Goal: Contribute content: Add original content to the website for others to see

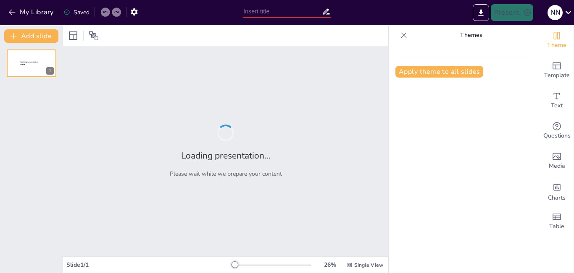
type input "Основні риси доби Відродження в [GEOGRAPHIC_DATA]"
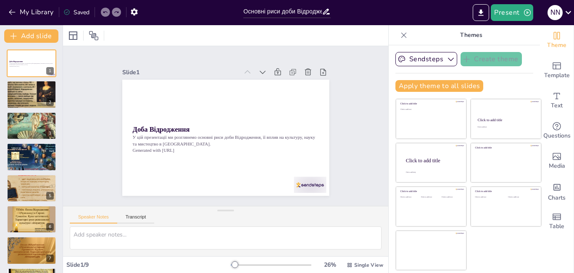
click at [16, 80] on div "Доба Відродження У цій презентації ми розглянемо основні риси доби Відродження,…" at bounding box center [31, 189] width 63 height 278
click at [21, 91] on div at bounding box center [31, 95] width 50 height 38
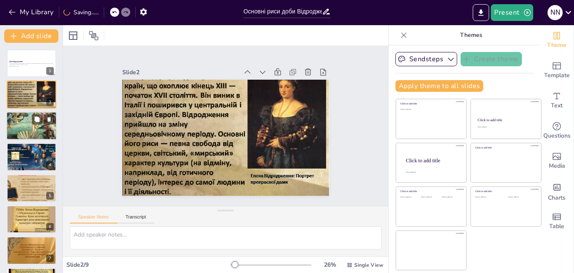
click at [29, 131] on div at bounding box center [31, 126] width 50 height 38
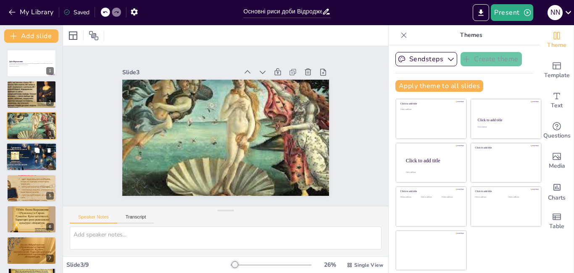
click at [24, 149] on div at bounding box center [32, 157] width 54 height 29
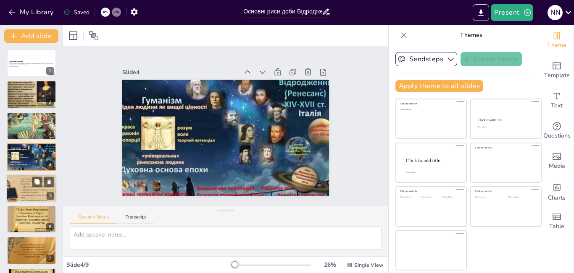
click at [25, 179] on div at bounding box center [31, 189] width 50 height 38
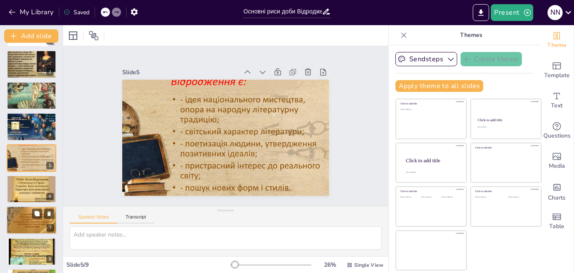
click at [25, 212] on div at bounding box center [31, 221] width 50 height 38
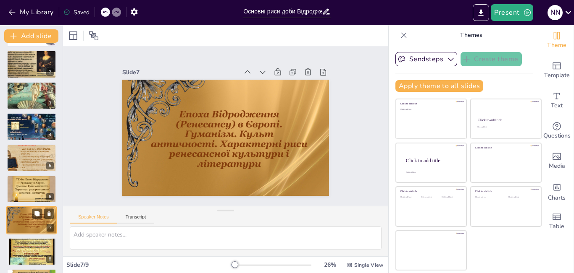
scroll to position [60, 0]
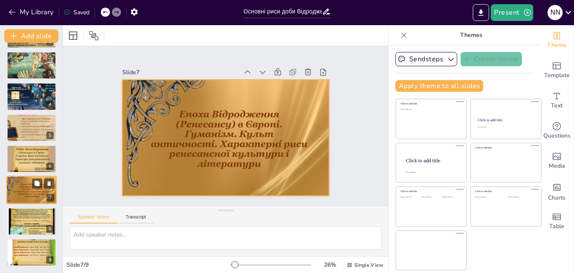
click at [21, 189] on div at bounding box center [31, 190] width 50 height 38
click at [24, 189] on div at bounding box center [31, 190] width 50 height 38
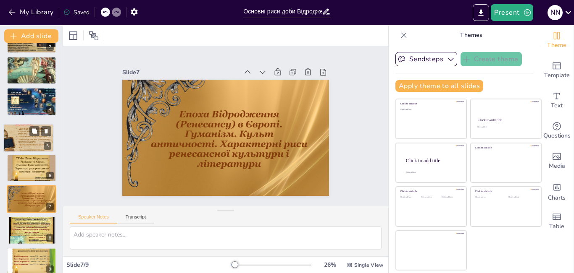
drag, startPoint x: 56, startPoint y: 134, endPoint x: 53, endPoint y: 142, distance: 8.1
click at [53, 142] on div at bounding box center [29, 137] width 50 height 37
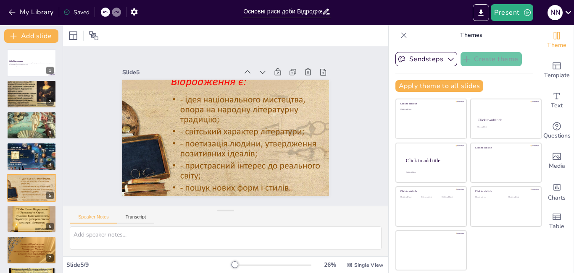
scroll to position [0, 0]
click at [22, 56] on div at bounding box center [31, 63] width 50 height 29
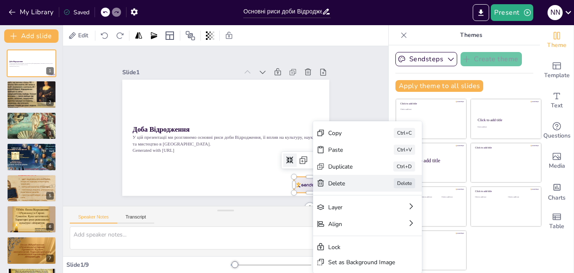
click at [365, 258] on div "Delete" at bounding box center [386, 266] width 43 height 16
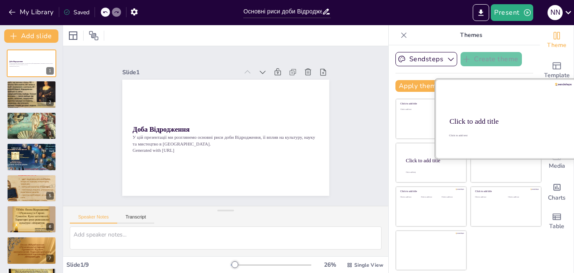
click at [492, 113] on div at bounding box center [505, 118] width 141 height 79
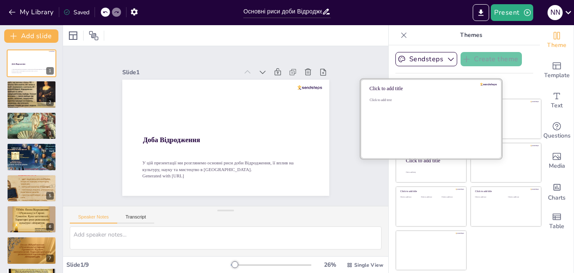
click at [419, 117] on div "Click to add text" at bounding box center [430, 124] width 120 height 52
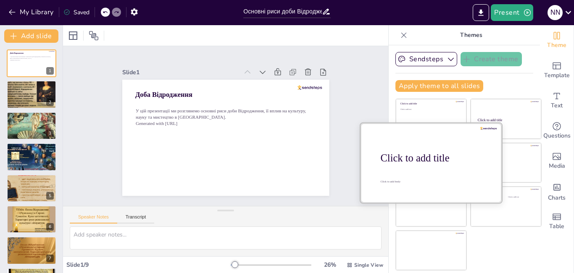
click at [423, 168] on div at bounding box center [430, 162] width 141 height 79
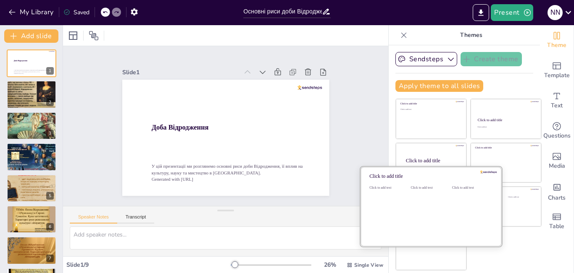
click at [415, 233] on div "Click to add text" at bounding box center [429, 212] width 38 height 52
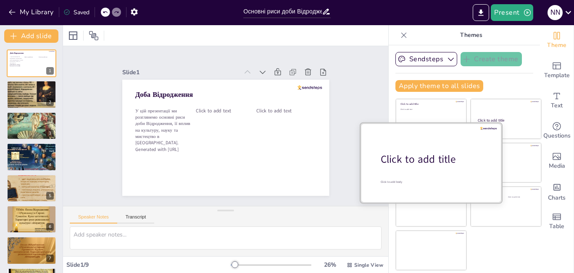
click at [429, 162] on div "Click to add title" at bounding box center [434, 159] width 107 height 14
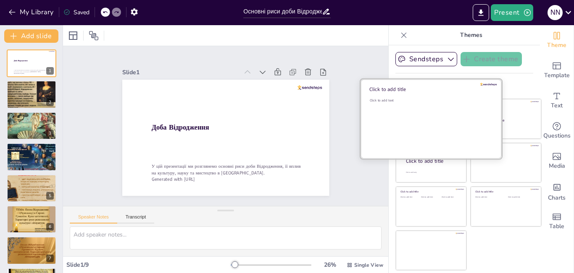
click at [412, 118] on div "Click to add text" at bounding box center [430, 124] width 120 height 52
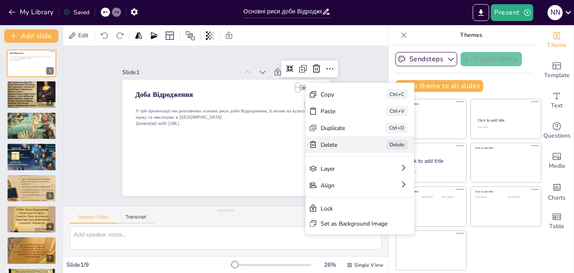
click at [376, 203] on div "Delete" at bounding box center [397, 209] width 42 height 12
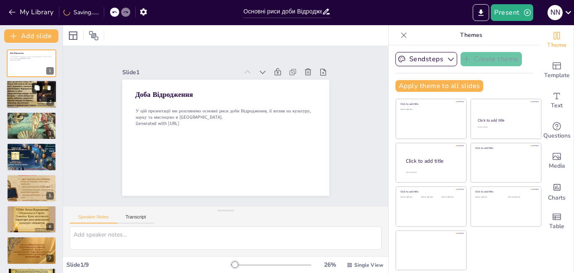
click at [33, 89] on button at bounding box center [37, 88] width 10 height 10
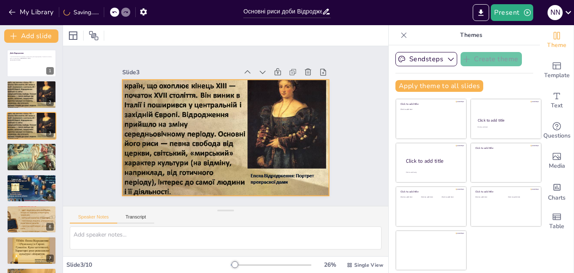
click at [303, 106] on div at bounding box center [223, 137] width 234 height 195
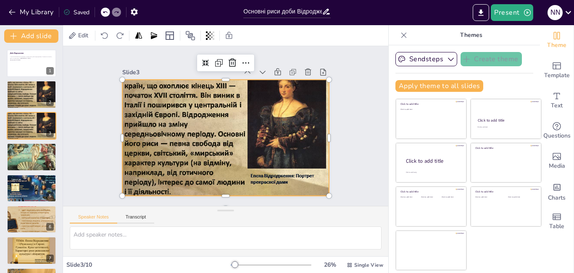
click at [303, 106] on div at bounding box center [223, 137] width 235 height 195
click at [235, 125] on div at bounding box center [224, 138] width 222 height 176
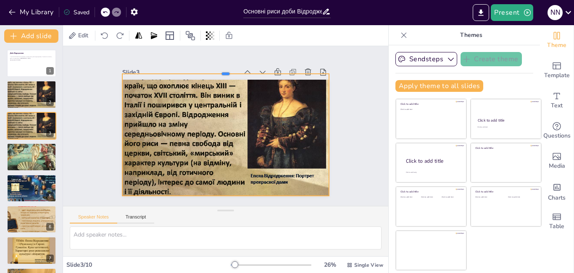
drag, startPoint x: 217, startPoint y: 75, endPoint x: 217, endPoint y: 69, distance: 5.9
click at [217, 69] on div at bounding box center [231, 71] width 206 height 28
drag, startPoint x: 218, startPoint y: 70, endPoint x: 218, endPoint y: 76, distance: 5.9
click at [218, 76] on div at bounding box center [230, 77] width 206 height 28
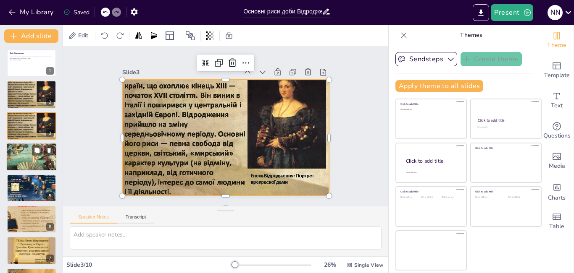
click at [19, 154] on div at bounding box center [31, 157] width 50 height 38
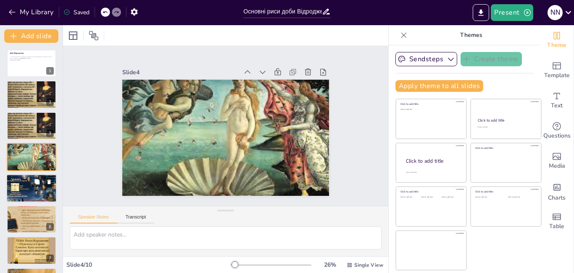
click at [24, 187] on div at bounding box center [32, 188] width 54 height 29
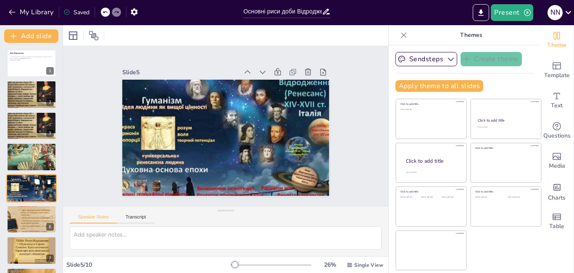
scroll to position [30, 0]
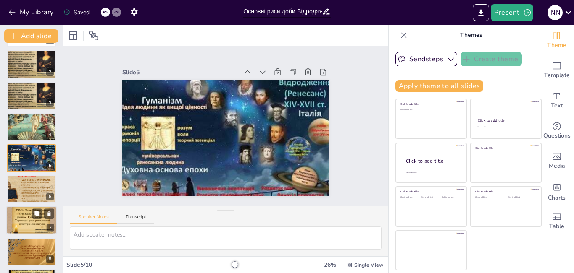
click at [19, 210] on div at bounding box center [31, 221] width 50 height 38
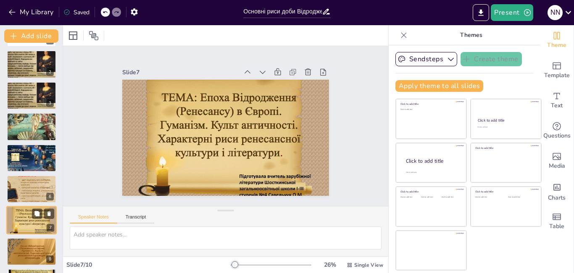
scroll to position [92, 0]
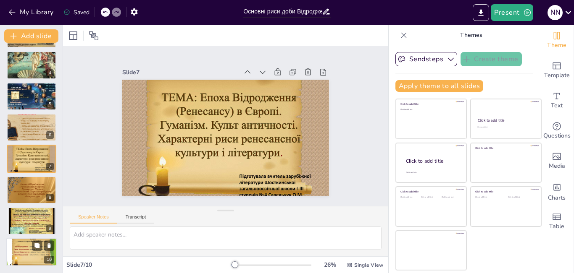
click at [21, 247] on div at bounding box center [31, 253] width 50 height 38
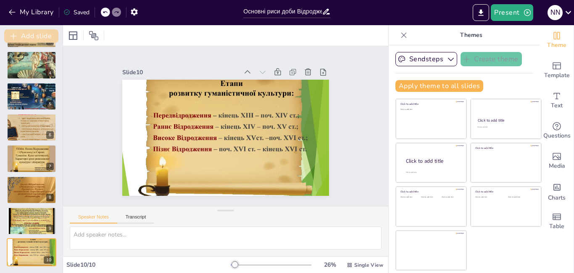
click at [46, 32] on button "Add slide" at bounding box center [31, 35] width 54 height 13
